Goal: Use online tool/utility: Utilize a website feature to perform a specific function

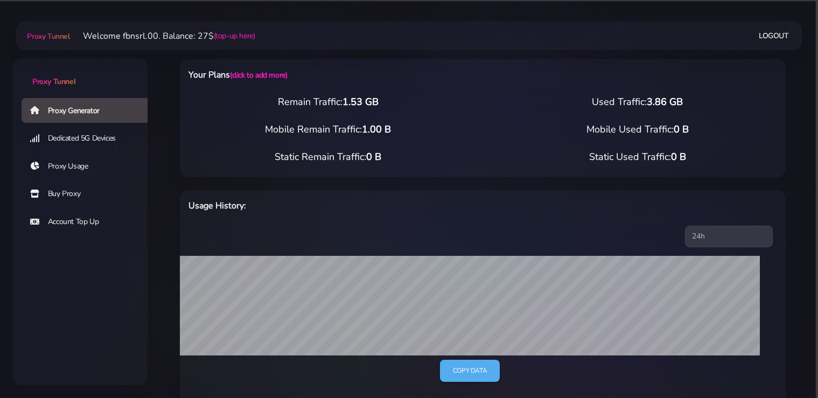
select select "static"
select select "IT"
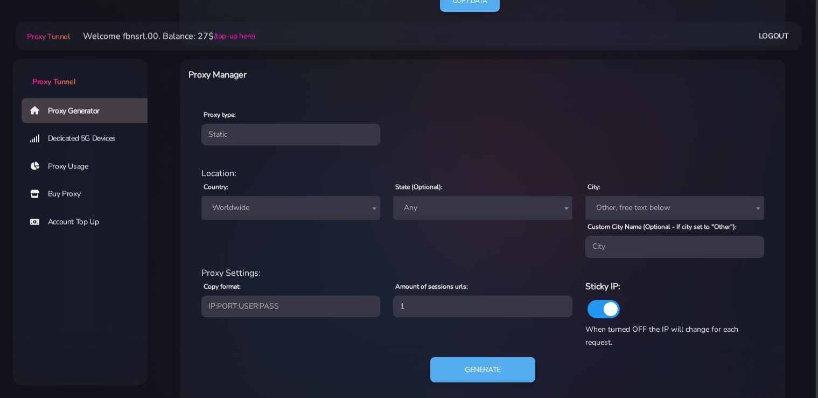
scroll to position [388, 0]
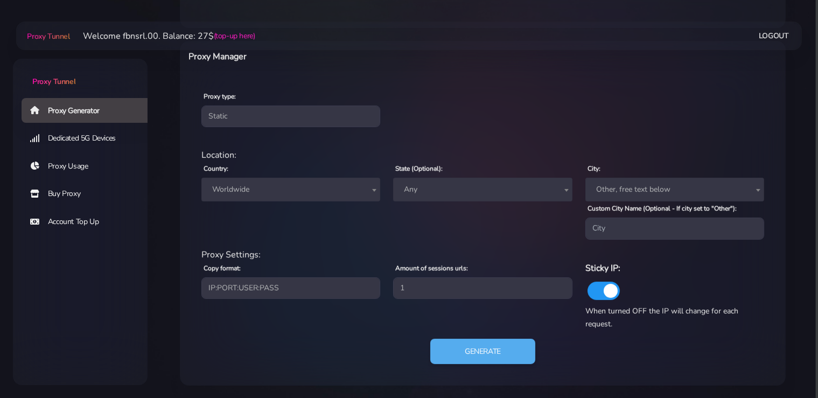
click at [270, 187] on span "Worldwide" at bounding box center [291, 189] width 166 height 15
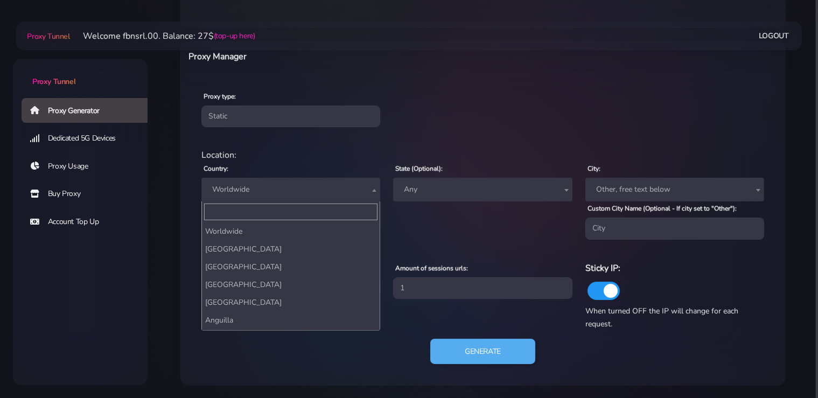
scroll to position [1949, 0]
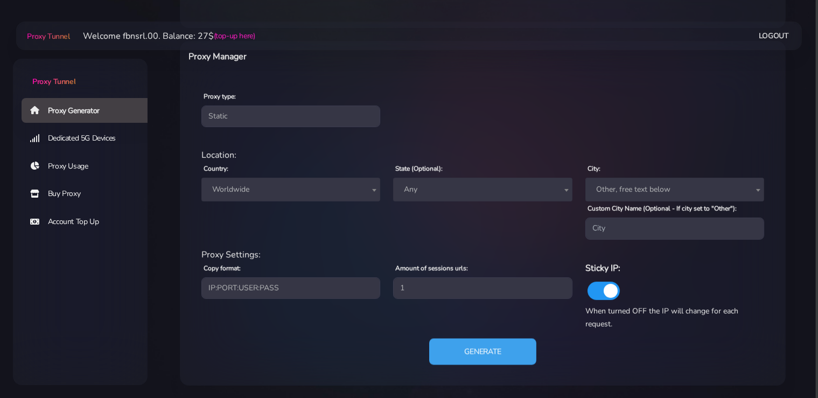
click at [510, 355] on button "Generate" at bounding box center [482, 351] width 107 height 26
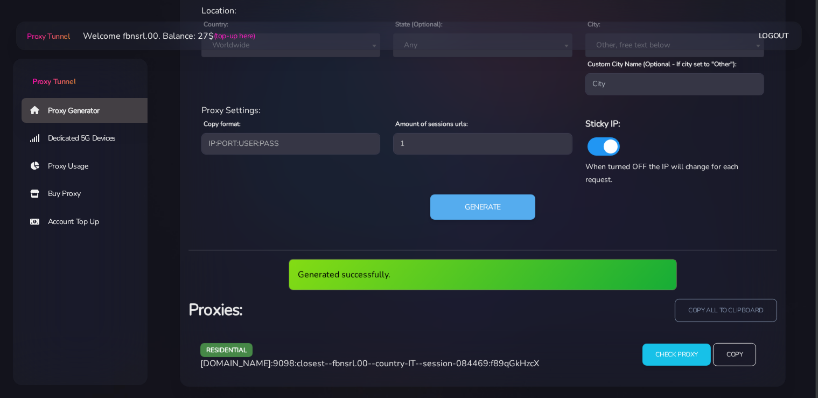
scroll to position [494, 0]
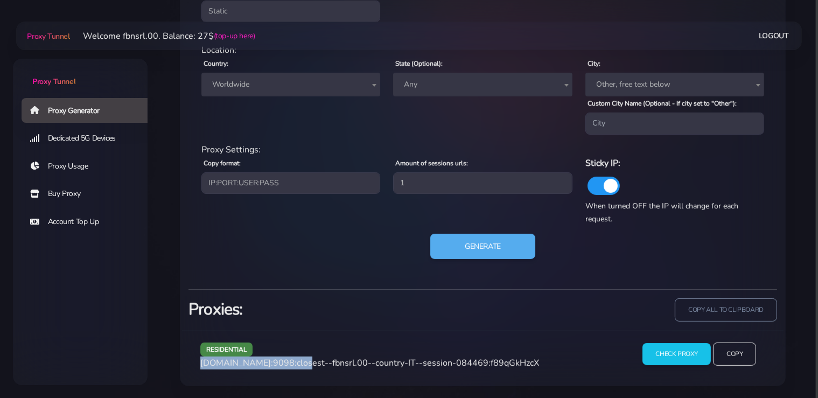
drag, startPoint x: 296, startPoint y: 362, endPoint x: 200, endPoint y: 367, distance: 96.1
click at [200, 367] on div "residential [DOMAIN_NAME]:9098:closest--fbnsrl.00--country-IT--session-084469:f…" at bounding box center [411, 359] width 434 height 32
copy span "[DOMAIN_NAME]:9098"
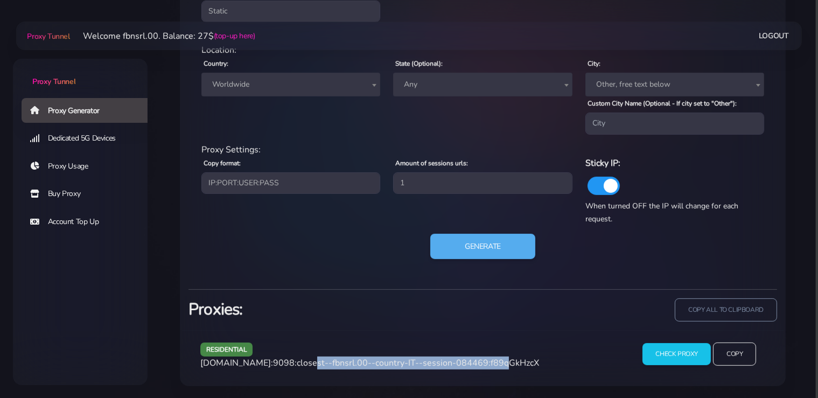
drag, startPoint x: 483, startPoint y: 363, endPoint x: 296, endPoint y: 361, distance: 186.4
click at [296, 361] on span "[DOMAIN_NAME]:9098:closest--fbnsrl.00--country-IT--session-084469:f89qGkHzcX" at bounding box center [369, 363] width 339 height 12
copy span "closest--fbnsrl.00--country-IT--session-084469"
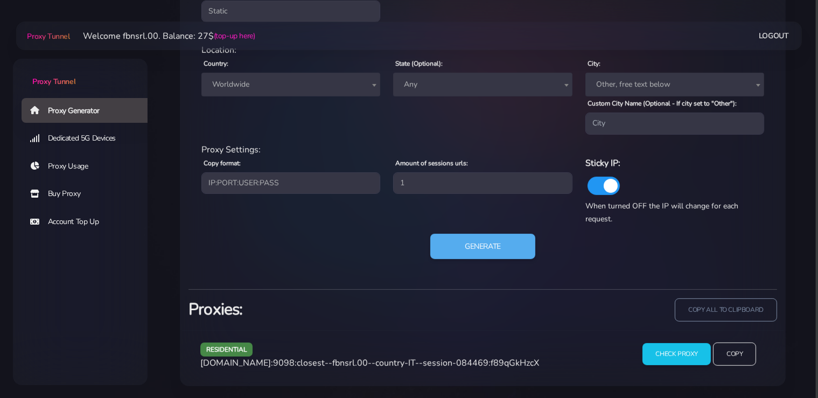
click at [510, 361] on span "[DOMAIN_NAME]:9098:closest--fbnsrl.00--country-IT--session-084469:f89qGkHzcX" at bounding box center [369, 363] width 339 height 12
copy span "f89qGkHzcX"
